Goal: Transaction & Acquisition: Purchase product/service

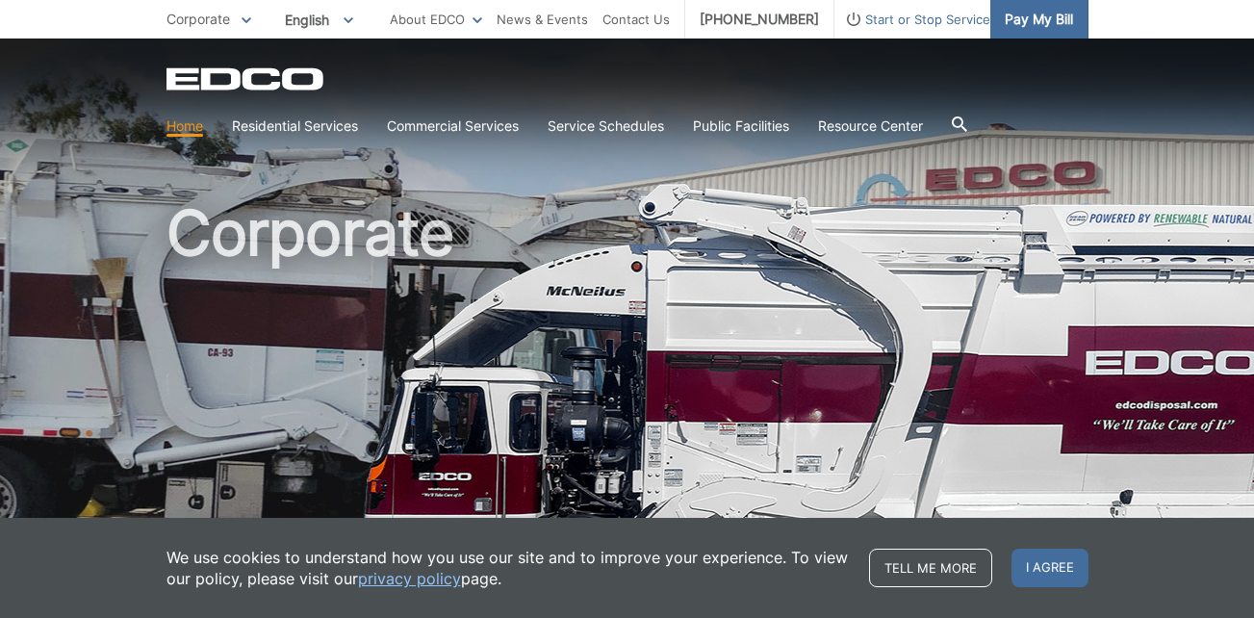
click at [1048, 19] on span "Pay My Bill" at bounding box center [1039, 19] width 68 height 21
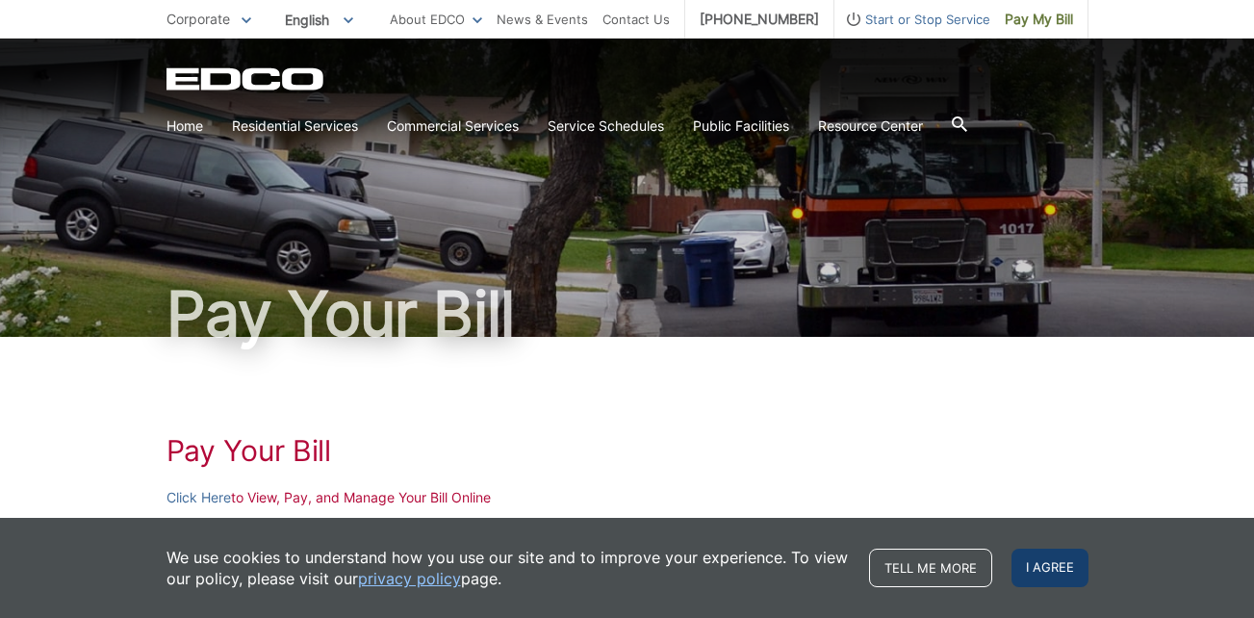
click at [1048, 576] on span "I agree" at bounding box center [1050, 568] width 77 height 39
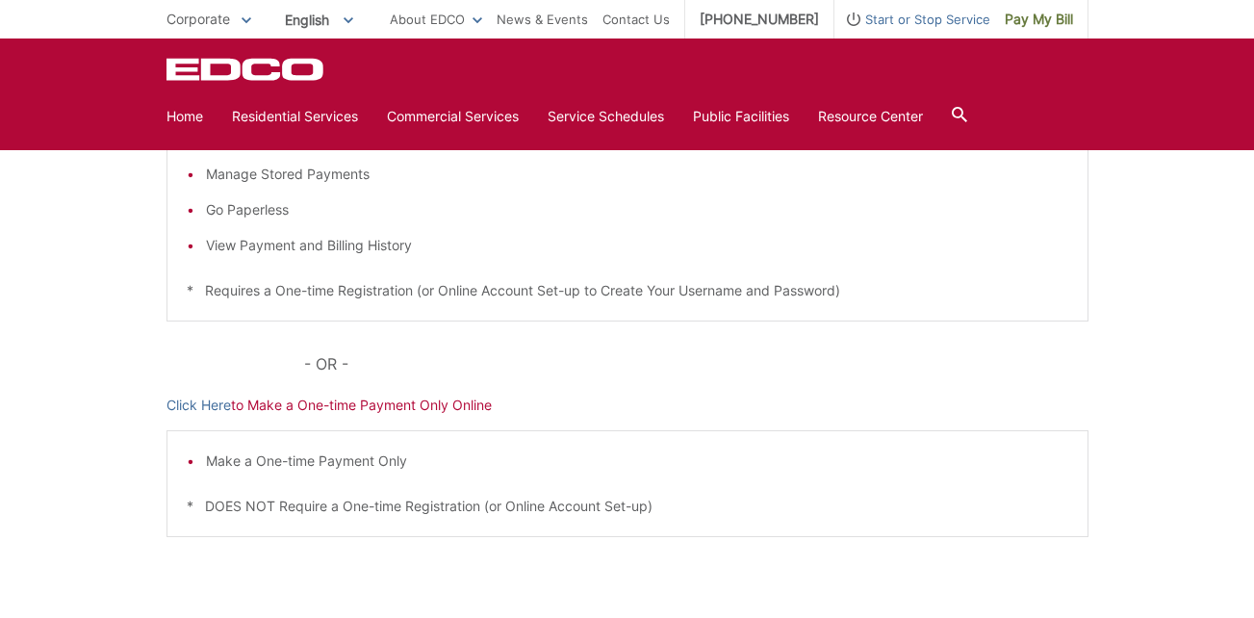
scroll to position [455, 0]
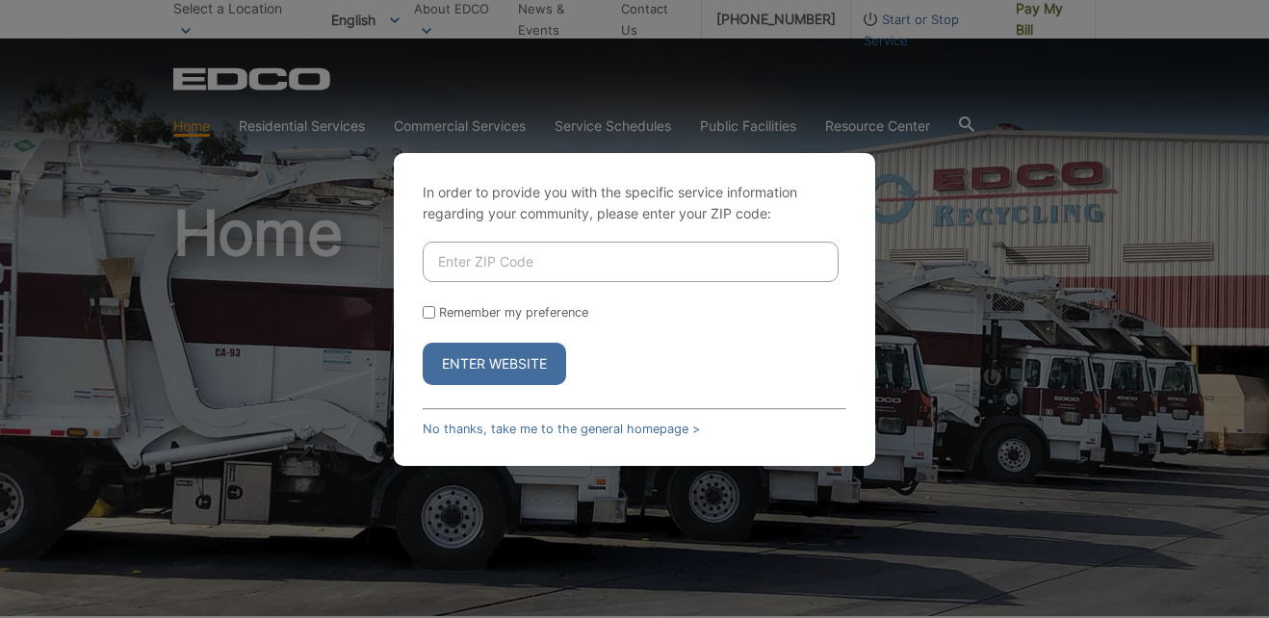
click at [528, 255] on input "Enter ZIP Code" at bounding box center [631, 262] width 416 height 40
type input "92028"
click at [428, 307] on input "Remember my preference" at bounding box center [429, 312] width 13 height 13
checkbox input "true"
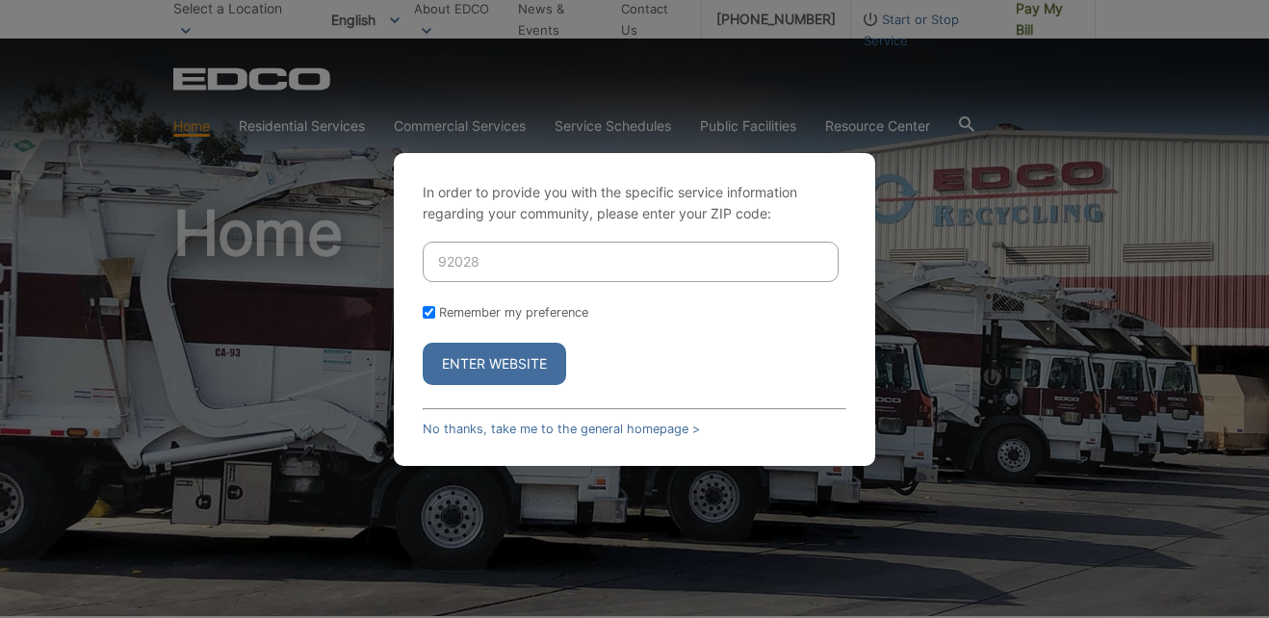
click at [469, 355] on button "Enter Website" at bounding box center [494, 364] width 143 height 42
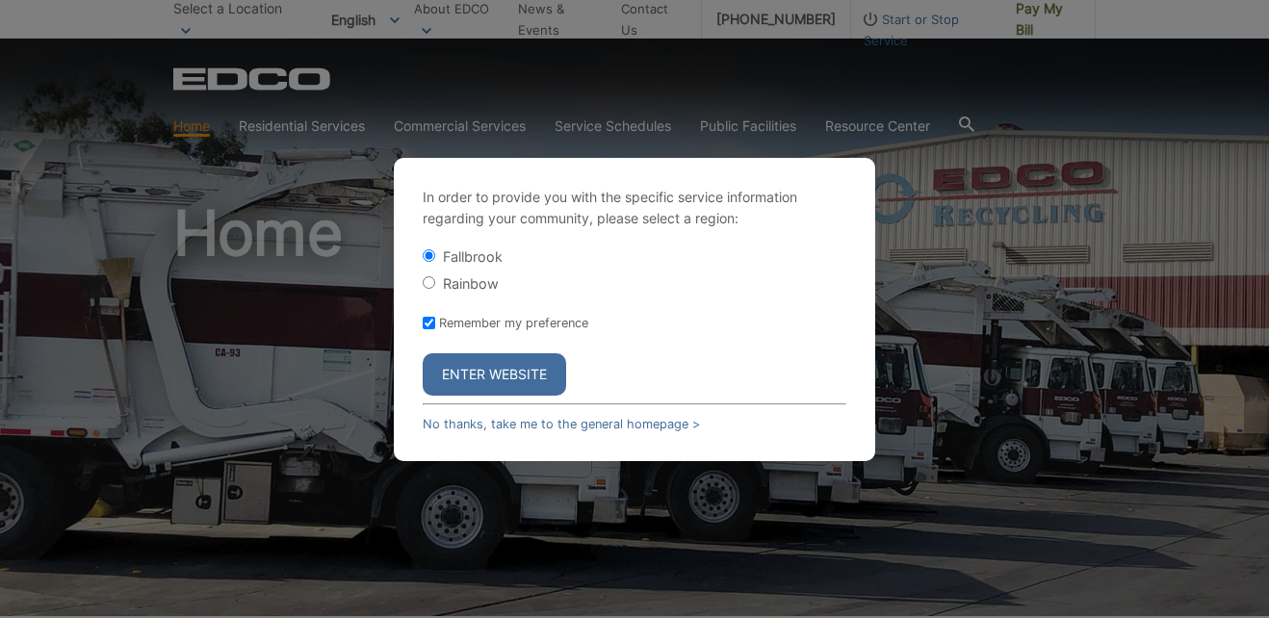
click at [469, 366] on button "Enter Website" at bounding box center [494, 374] width 143 height 42
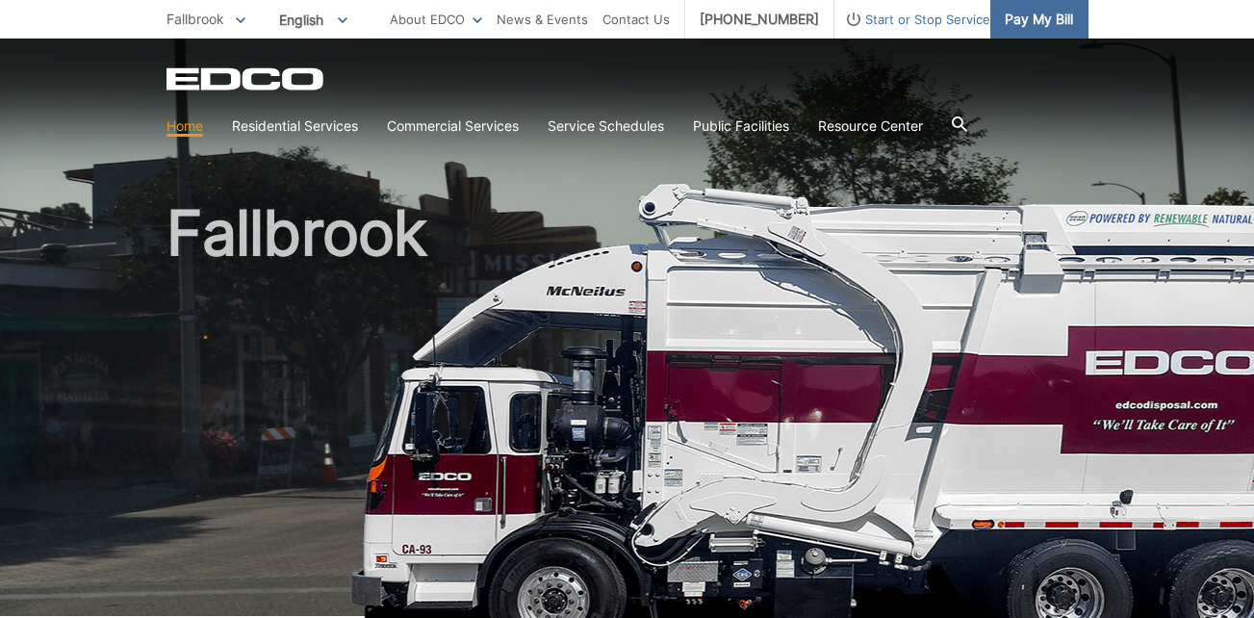
click at [1026, 16] on span "Pay My Bill" at bounding box center [1039, 19] width 68 height 21
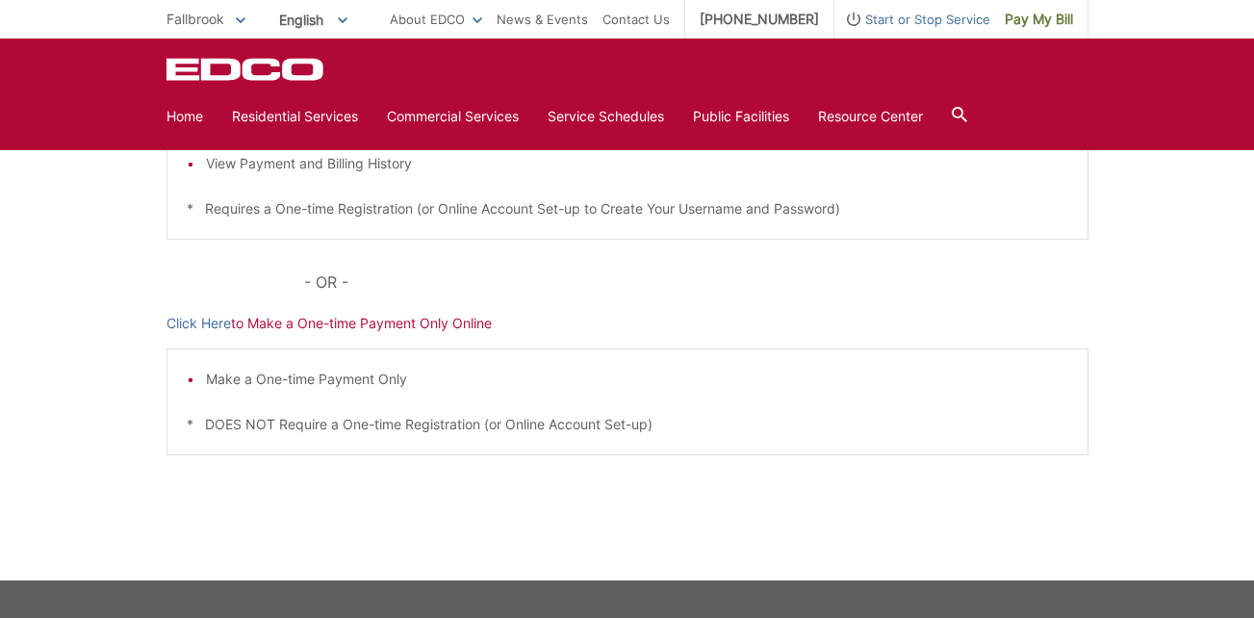
scroll to position [534, 0]
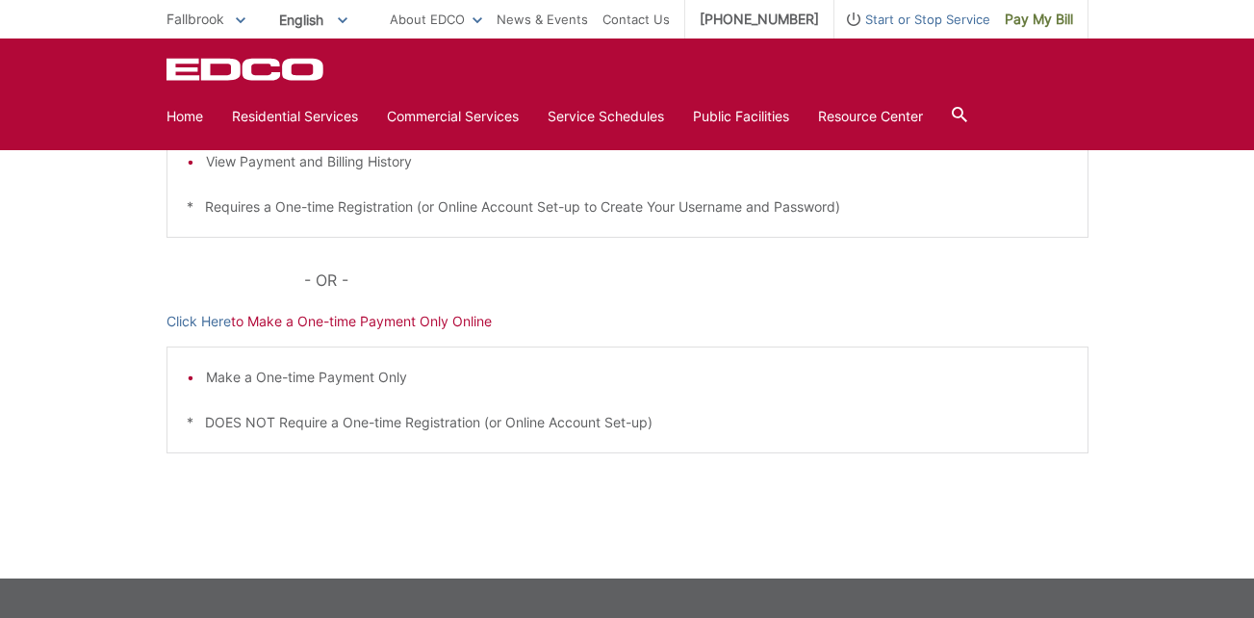
click at [745, 347] on div "Make a One-time Payment Only * DOES NOT Require a One-time Registration (or Onl…" at bounding box center [628, 400] width 922 height 107
click at [739, 308] on div "Pay Your [PERSON_NAME] Here to View, Pay, and Manage Your Bill Online Make a On…" at bounding box center [628, 191] width 922 height 776
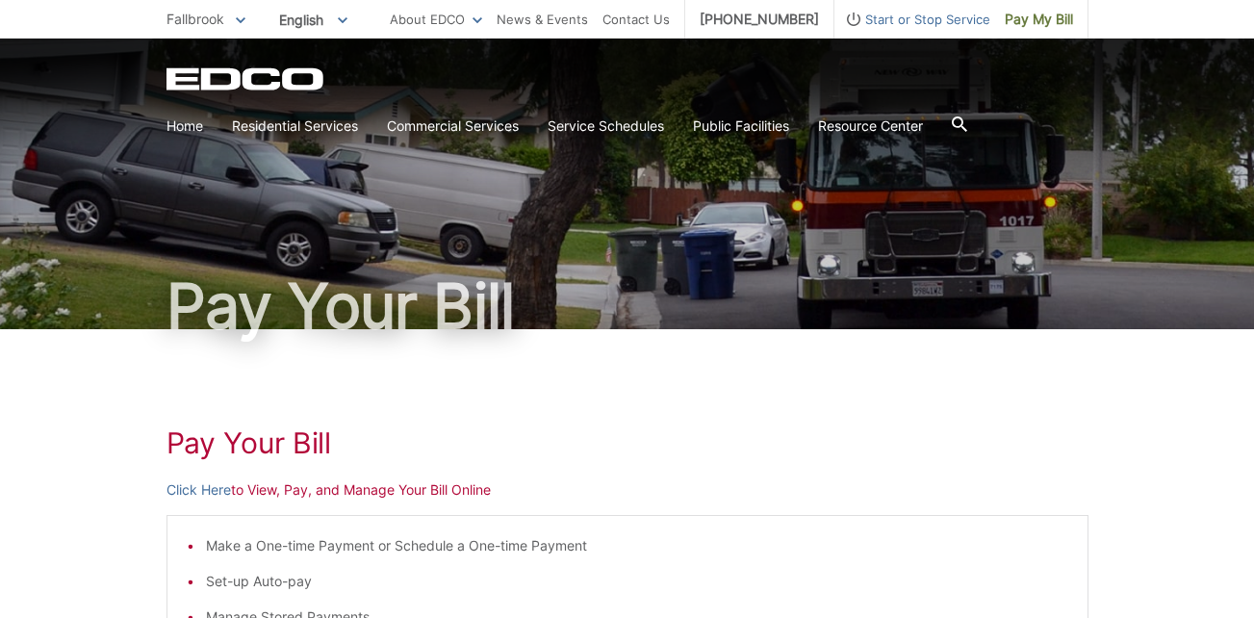
scroll to position [0, 0]
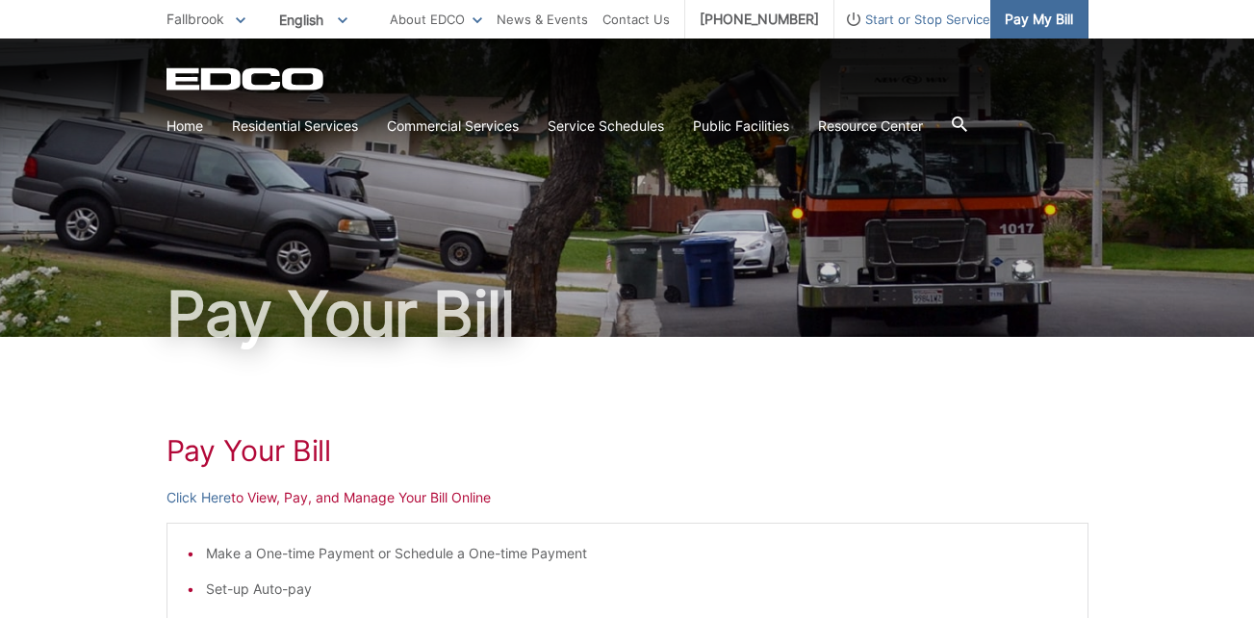
click at [1035, 20] on span "Pay My Bill" at bounding box center [1039, 19] width 68 height 21
click at [208, 500] on link "Click Here" at bounding box center [199, 497] width 64 height 21
